Goal: Information Seeking & Learning: Learn about a topic

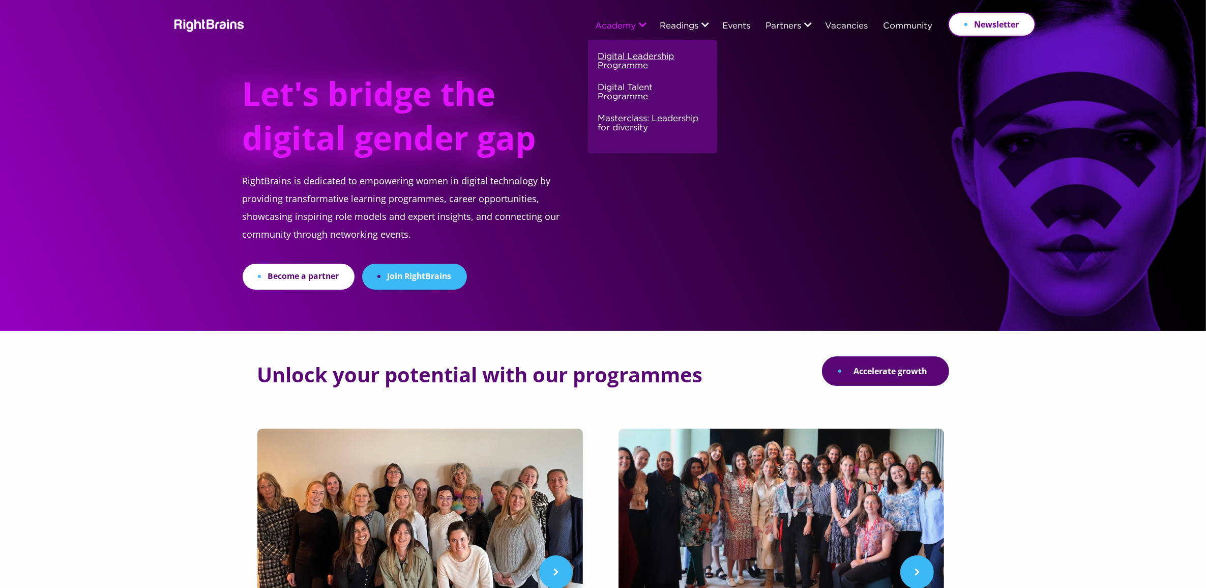
click at [609, 57] on link "Digital Leadership Programme" at bounding box center [651, 65] width 106 height 31
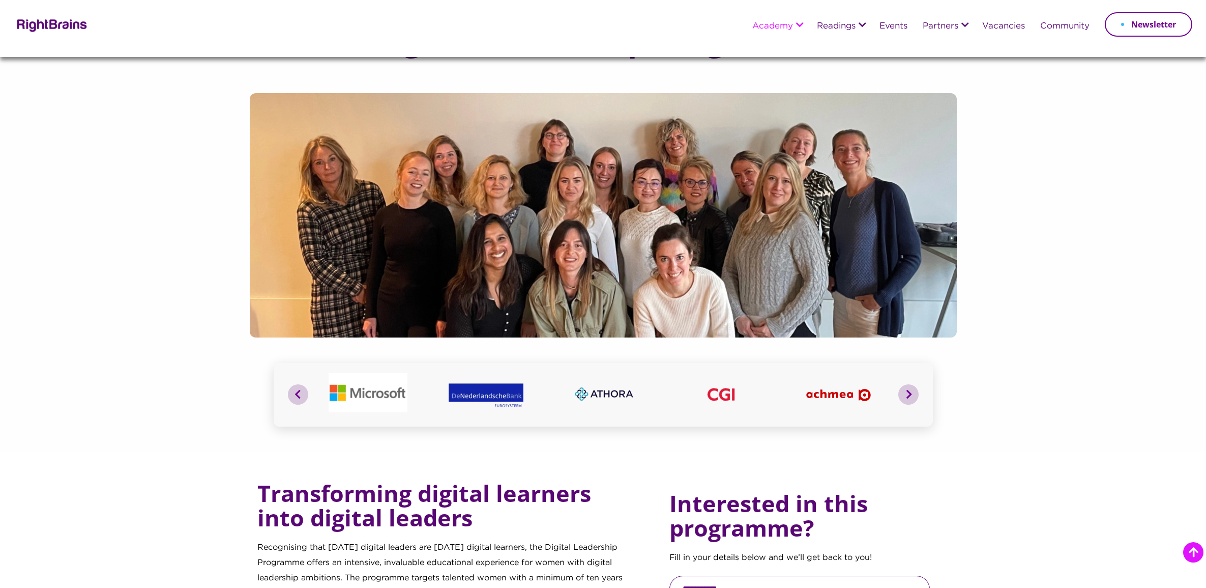
scroll to position [890, 0]
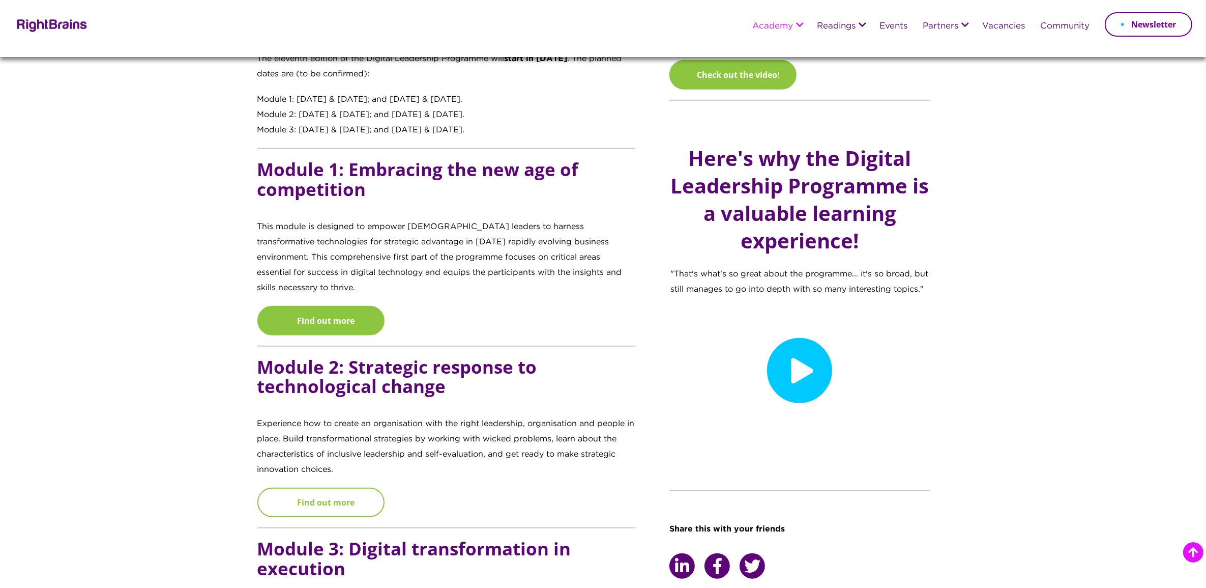
click at [365, 492] on link "Find out more" at bounding box center [320, 502] width 127 height 30
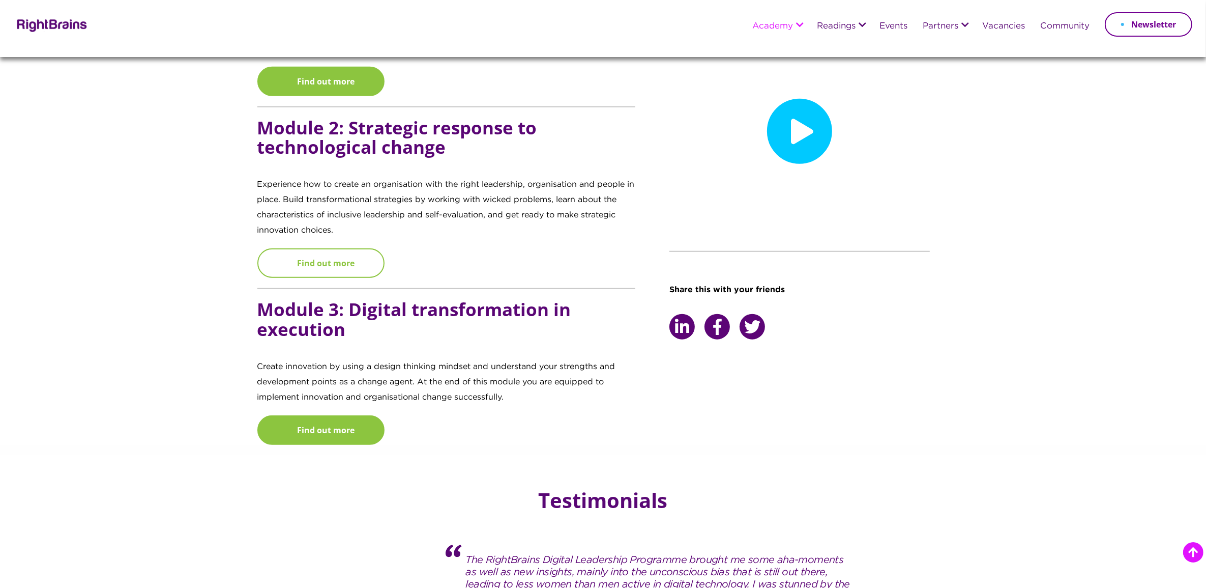
scroll to position [1145, 0]
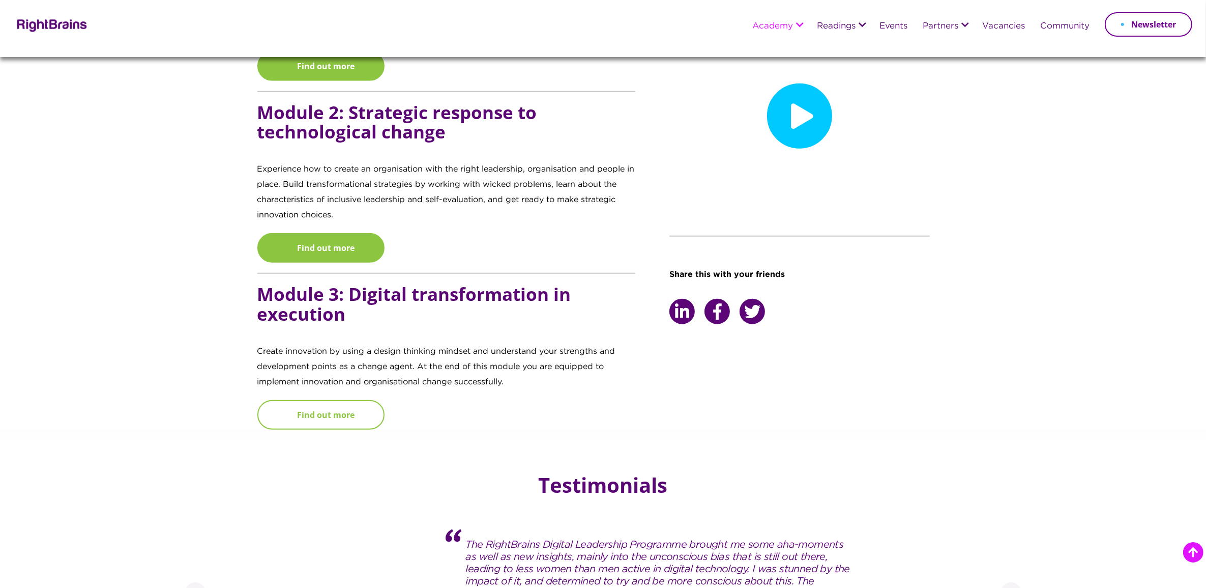
click at [326, 405] on link "Find out more" at bounding box center [320, 415] width 127 height 30
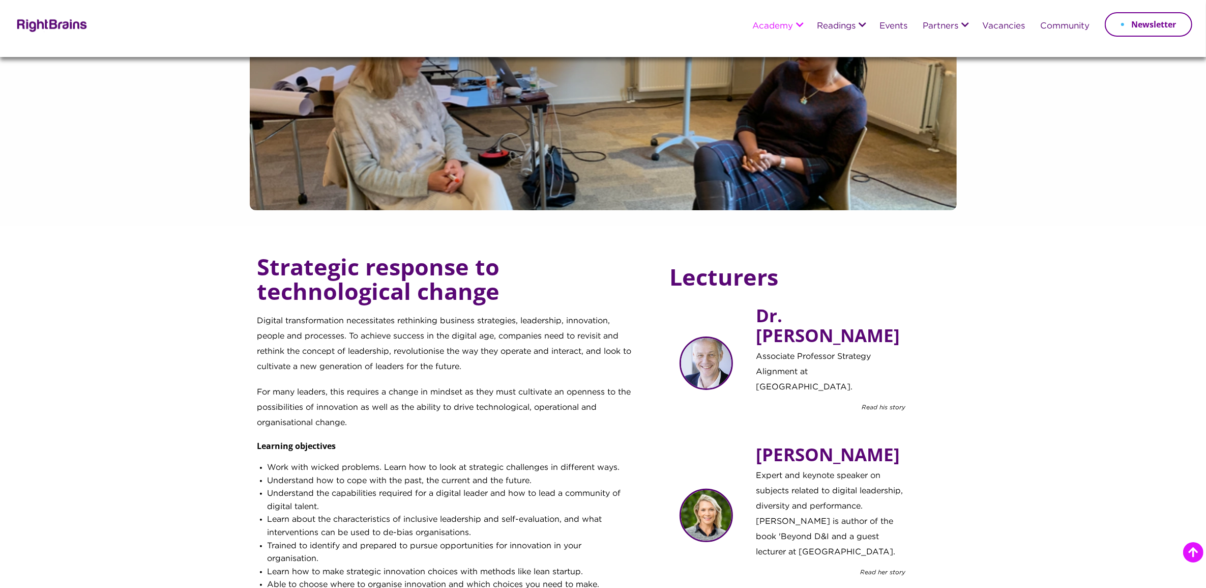
scroll to position [191, 0]
